Goal: Task Accomplishment & Management: Manage account settings

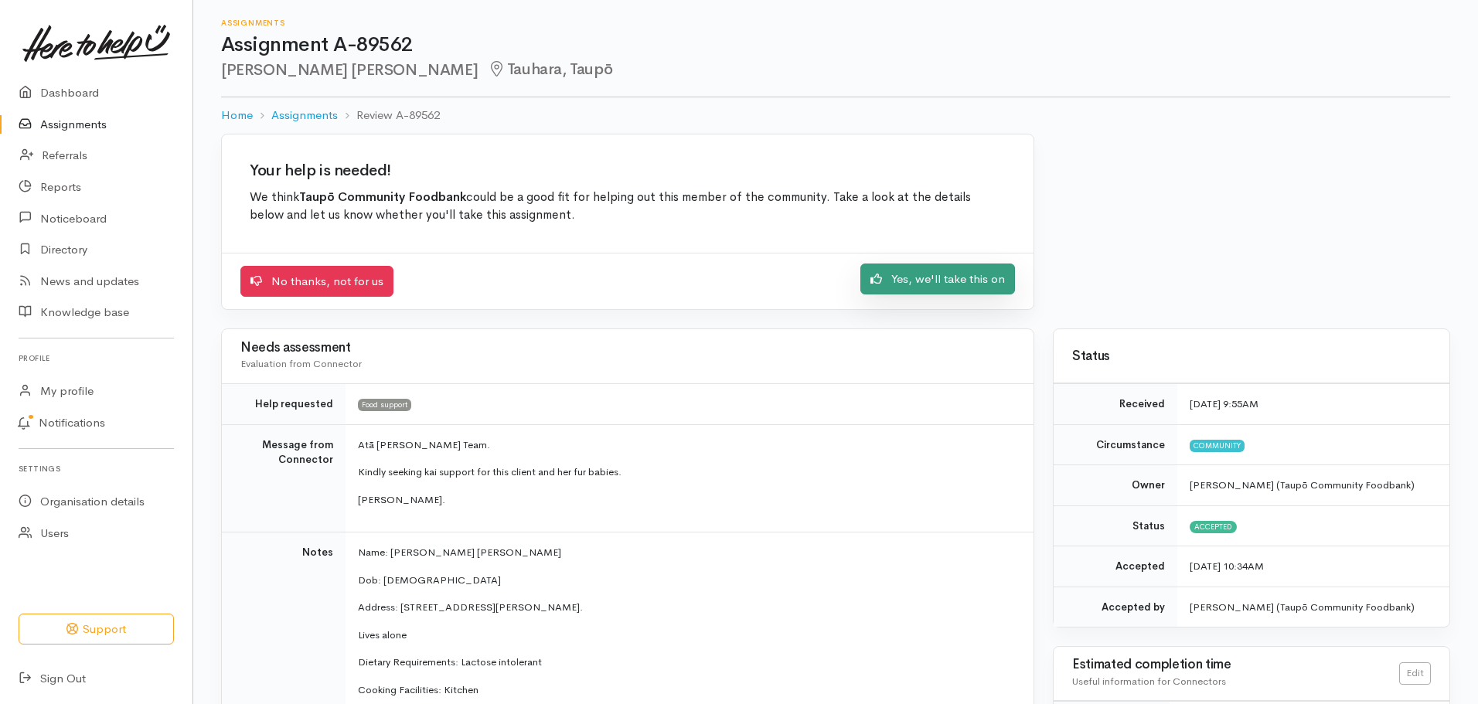
click at [976, 283] on link "Yes, we'll take this on" at bounding box center [937, 280] width 155 height 32
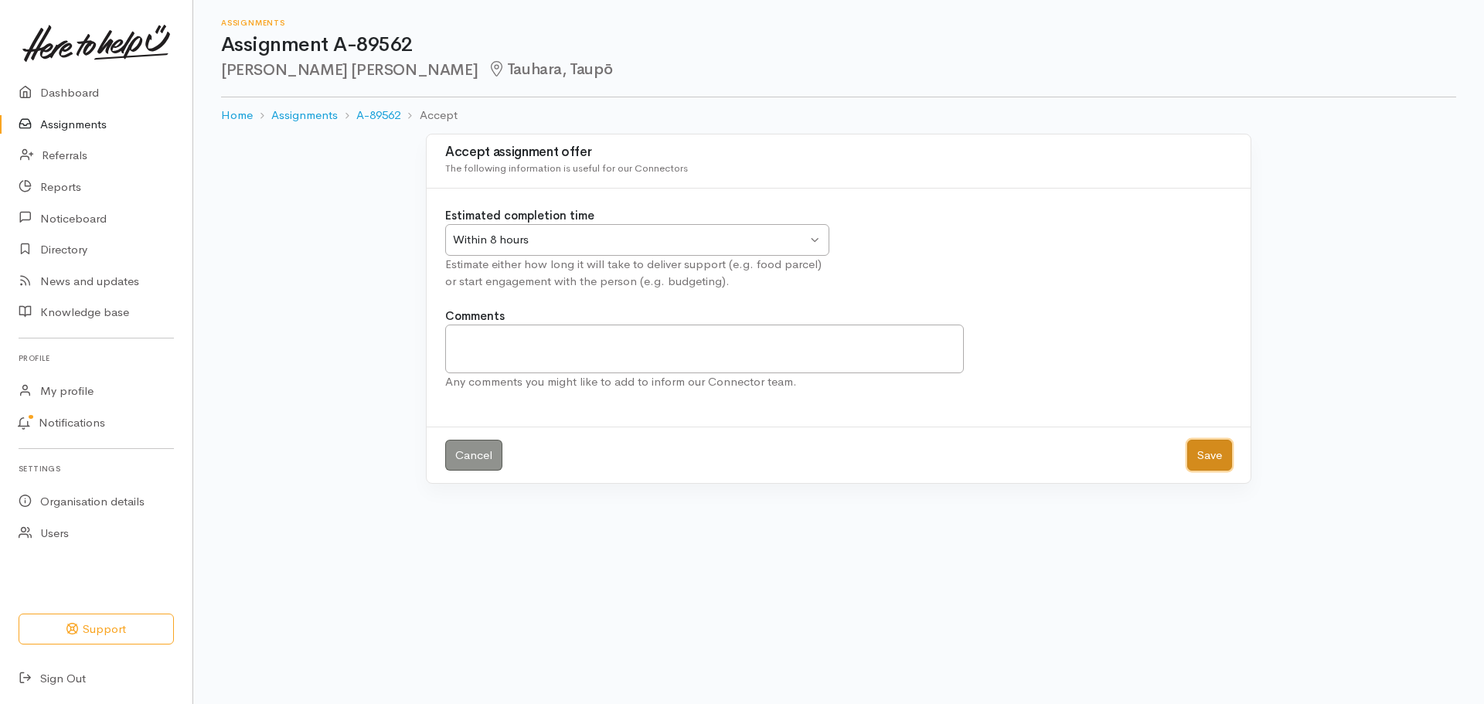
click at [1228, 452] on button "Save" at bounding box center [1210, 456] width 45 height 32
click at [68, 123] on link "Assignments" at bounding box center [96, 125] width 193 height 32
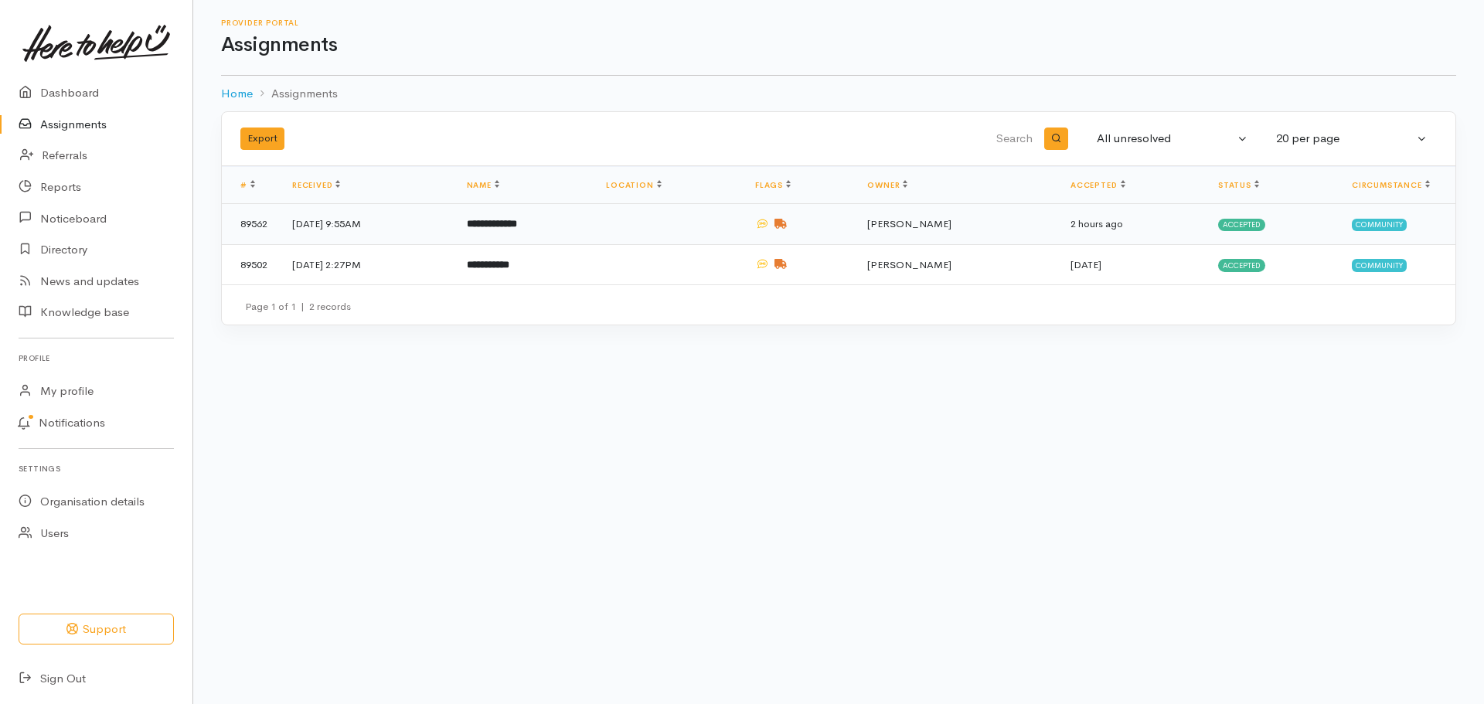
click at [733, 236] on td at bounding box center [668, 224] width 149 height 41
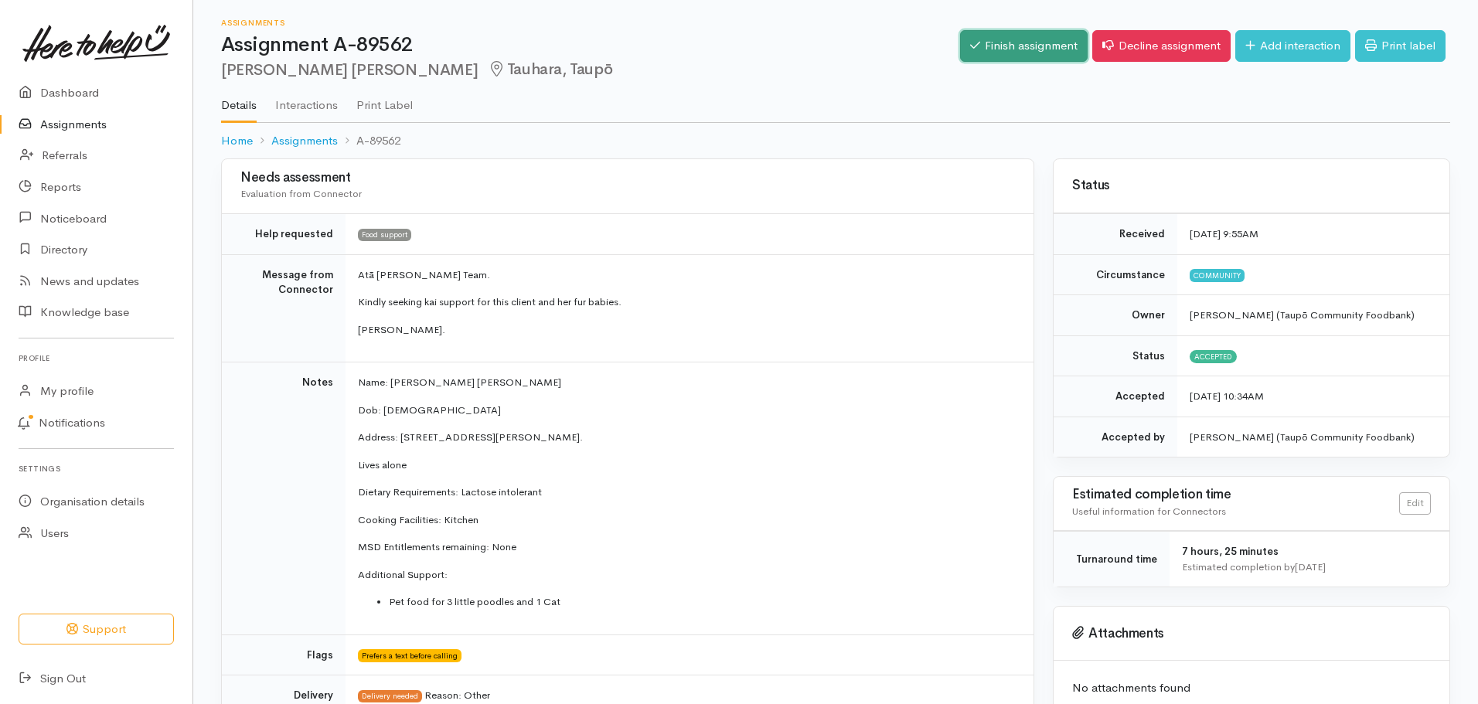
click at [986, 48] on link "Finish assignment" at bounding box center [1024, 46] width 128 height 32
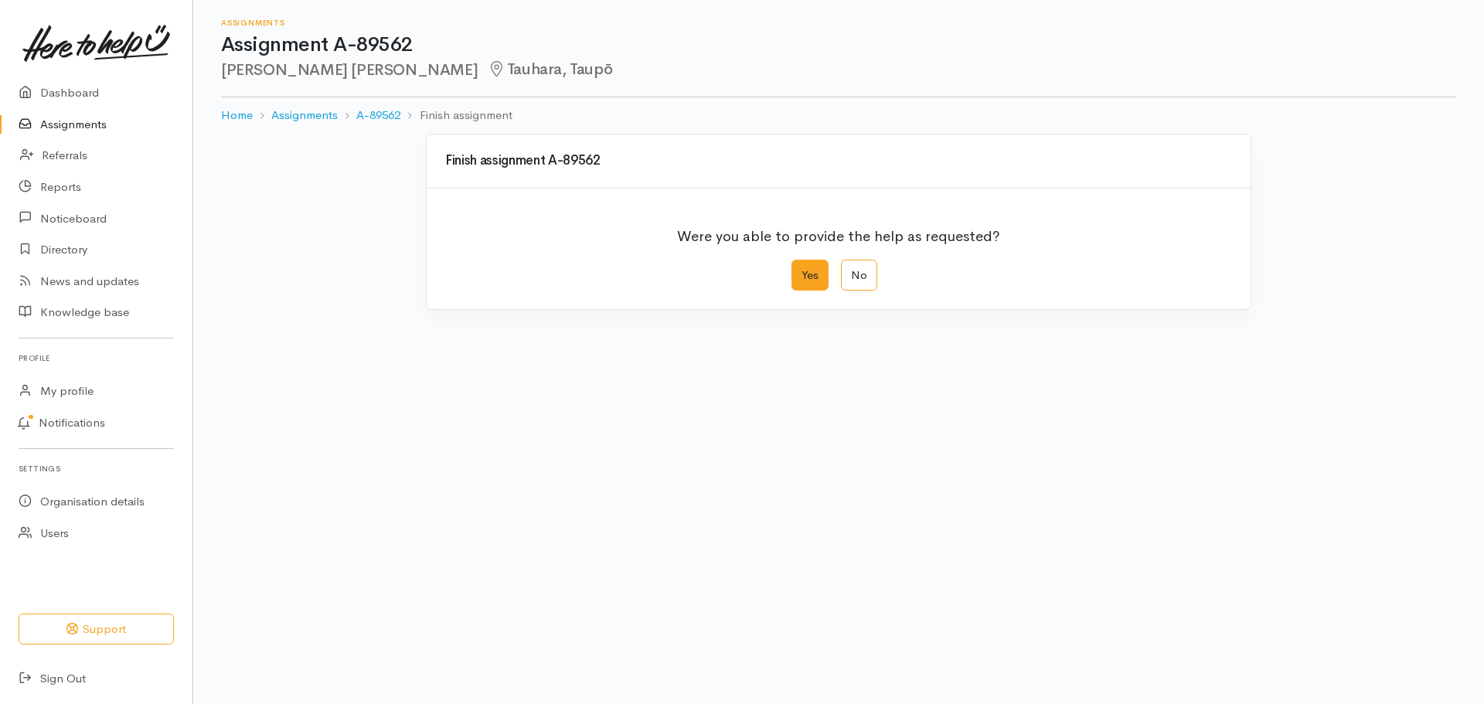
click at [805, 280] on label "Yes" at bounding box center [810, 276] width 37 height 32
click at [802, 270] on input "Yes" at bounding box center [797, 265] width 10 height 10
radio input "true"
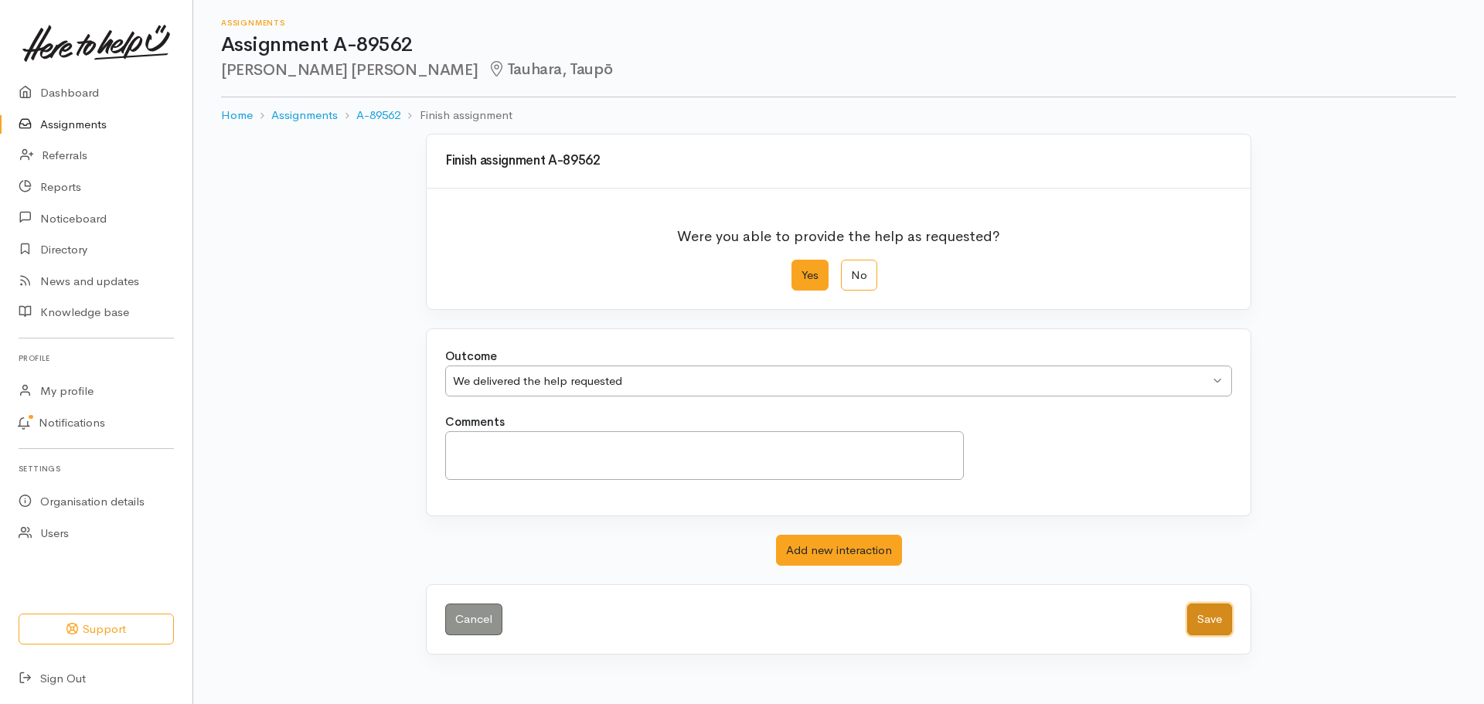
click at [1203, 608] on button "Save" at bounding box center [1210, 620] width 45 height 32
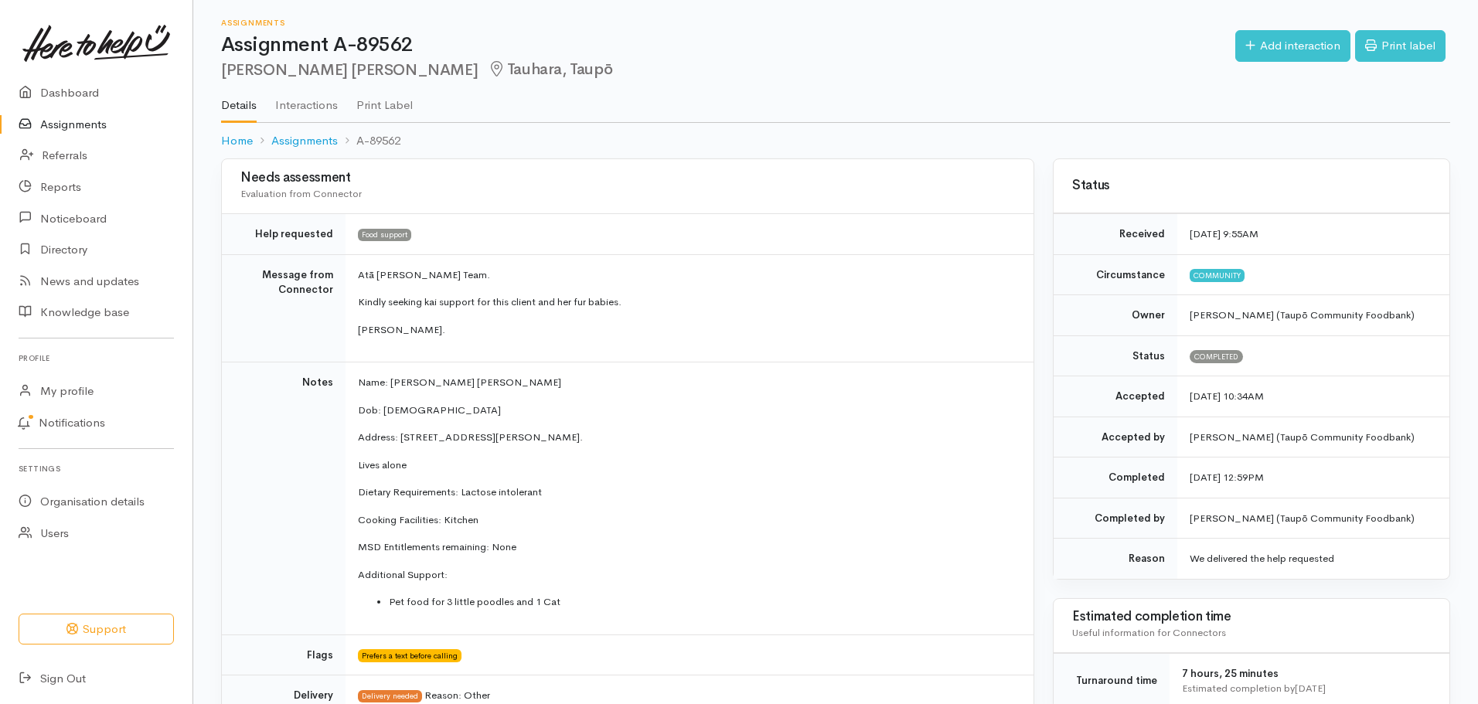
click at [75, 122] on link "Assignments" at bounding box center [96, 125] width 193 height 32
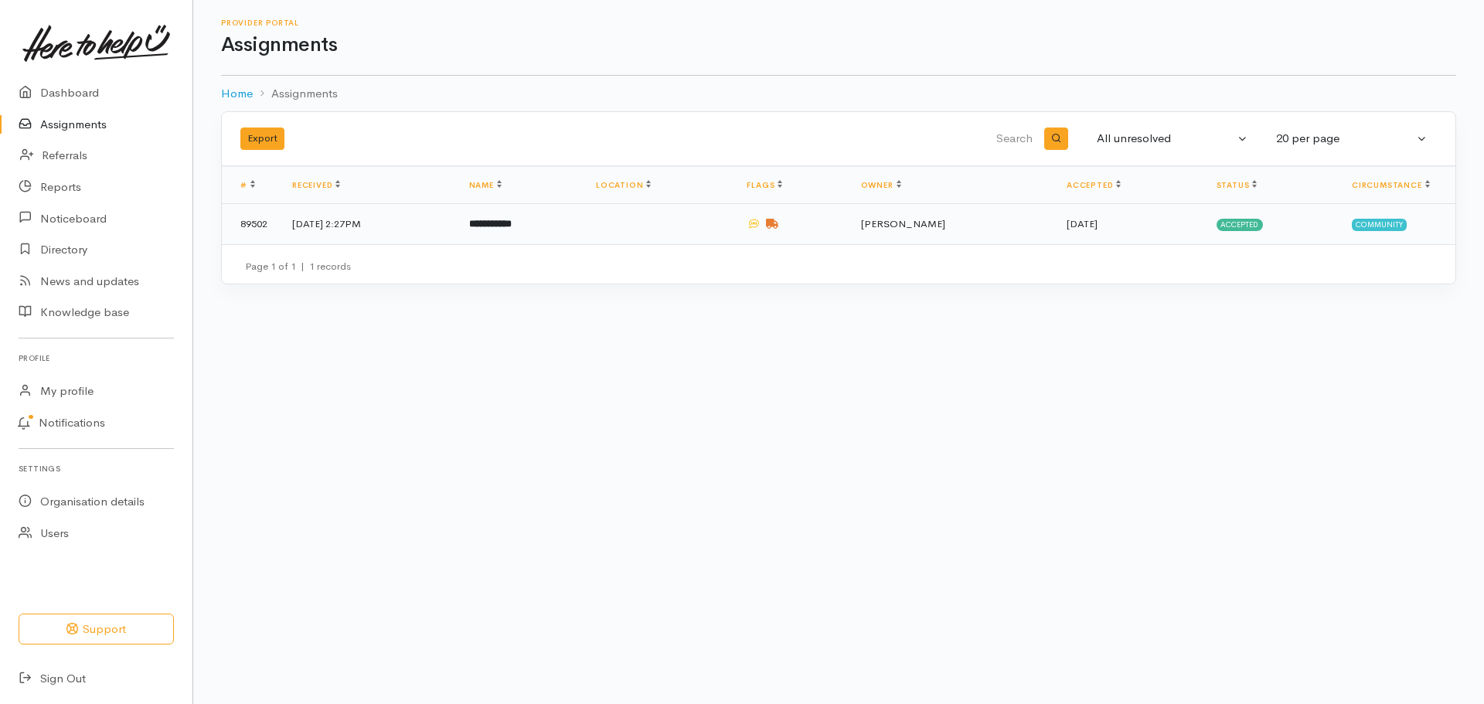
click at [728, 233] on td at bounding box center [659, 224] width 151 height 40
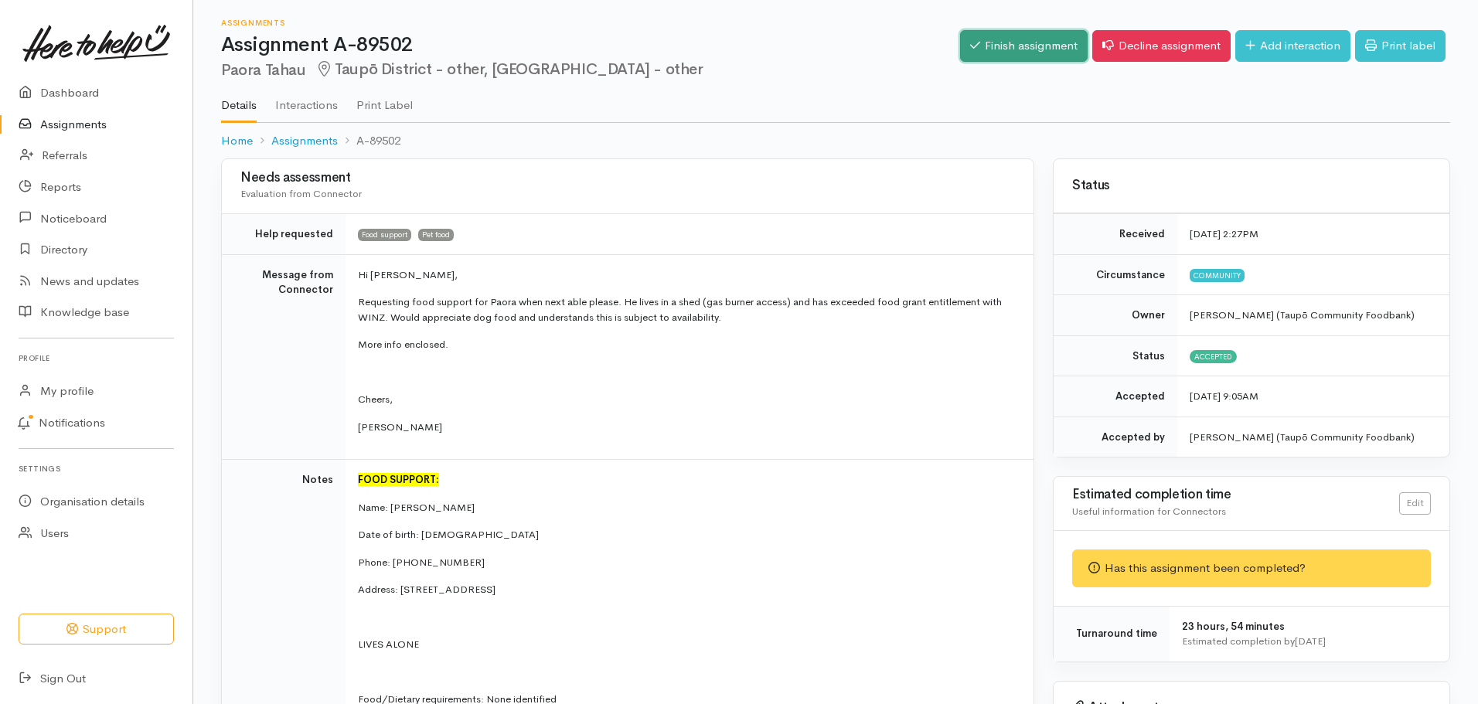
click at [1019, 48] on link "Finish assignment" at bounding box center [1024, 46] width 128 height 32
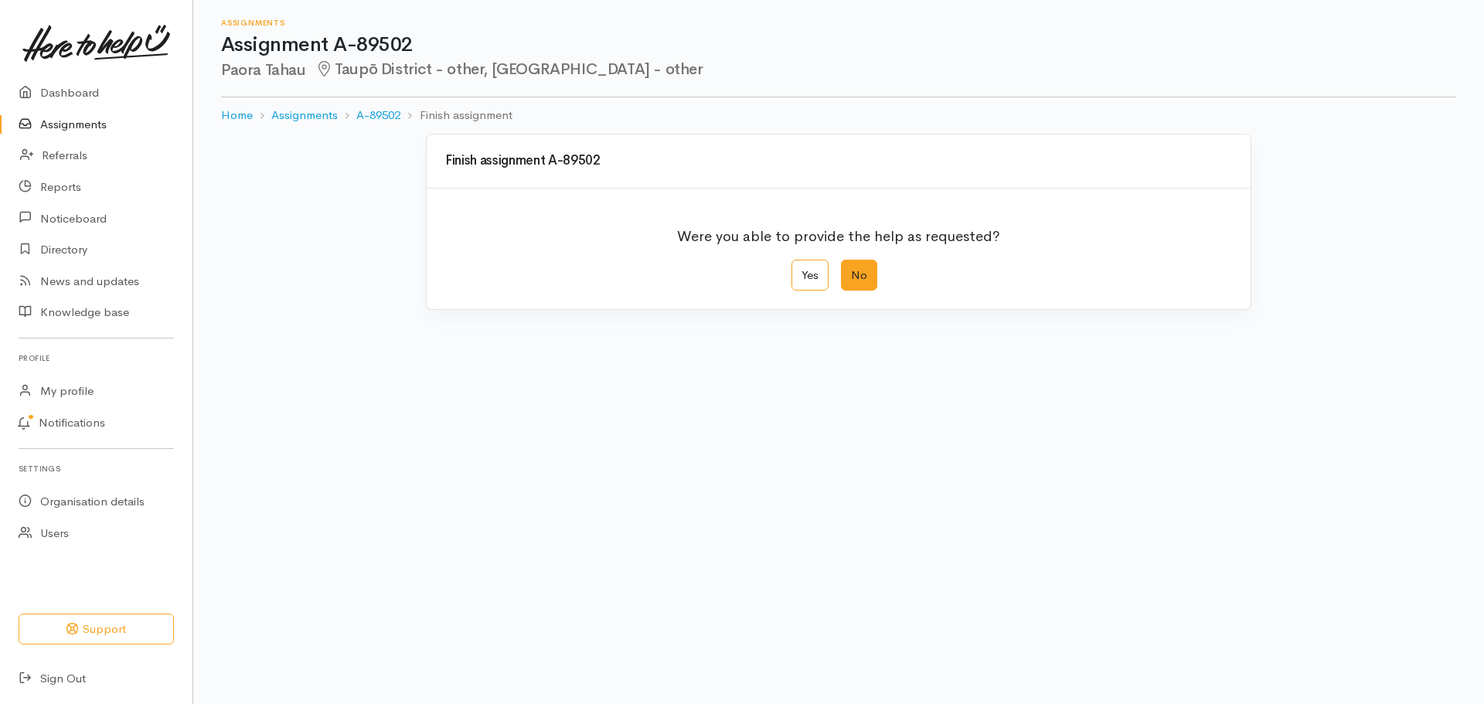
click at [866, 271] on label "No" at bounding box center [859, 276] width 36 height 32
click at [851, 270] on input "No" at bounding box center [846, 265] width 10 height 10
radio input "true"
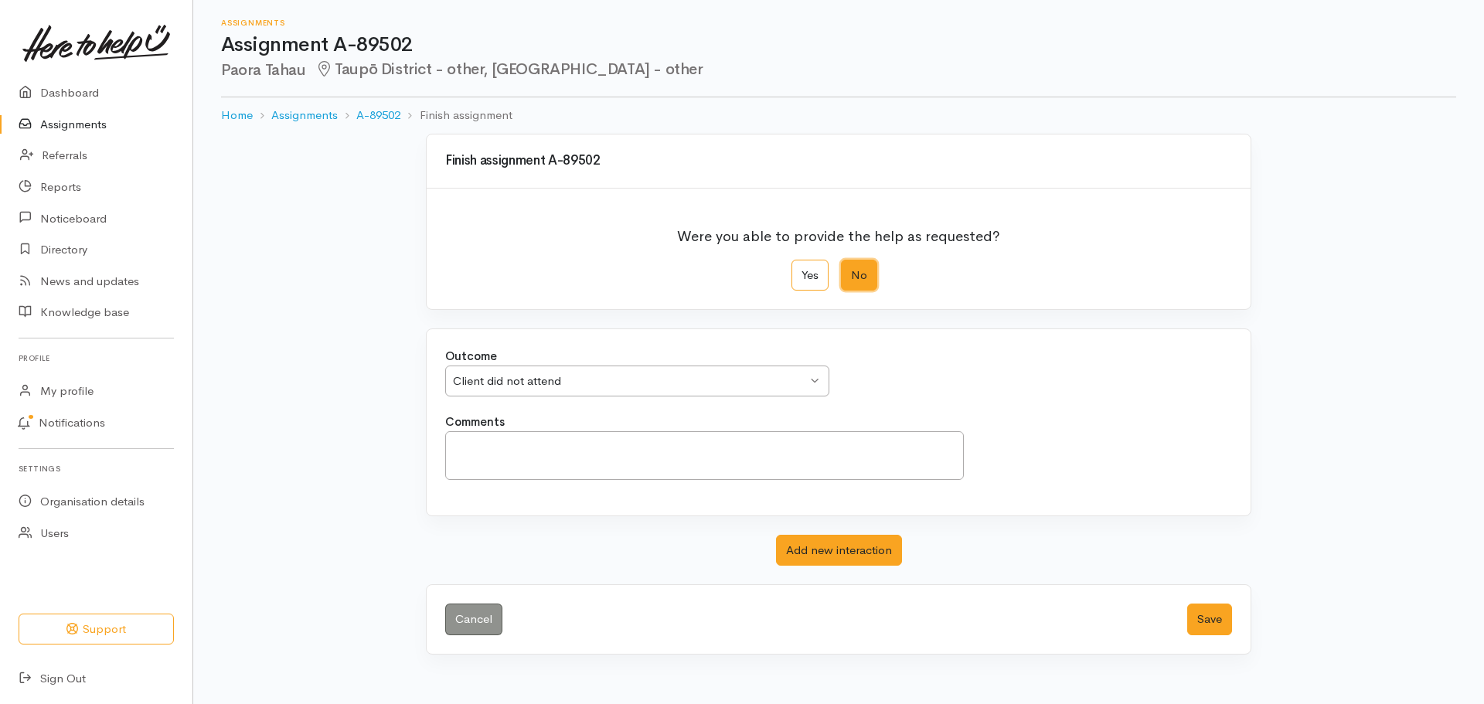
click at [816, 378] on div "Client did not attend Client did not attend" at bounding box center [637, 382] width 384 height 32
click at [1206, 621] on button "Save" at bounding box center [1210, 620] width 45 height 32
